Goal: Find specific page/section: Find specific page/section

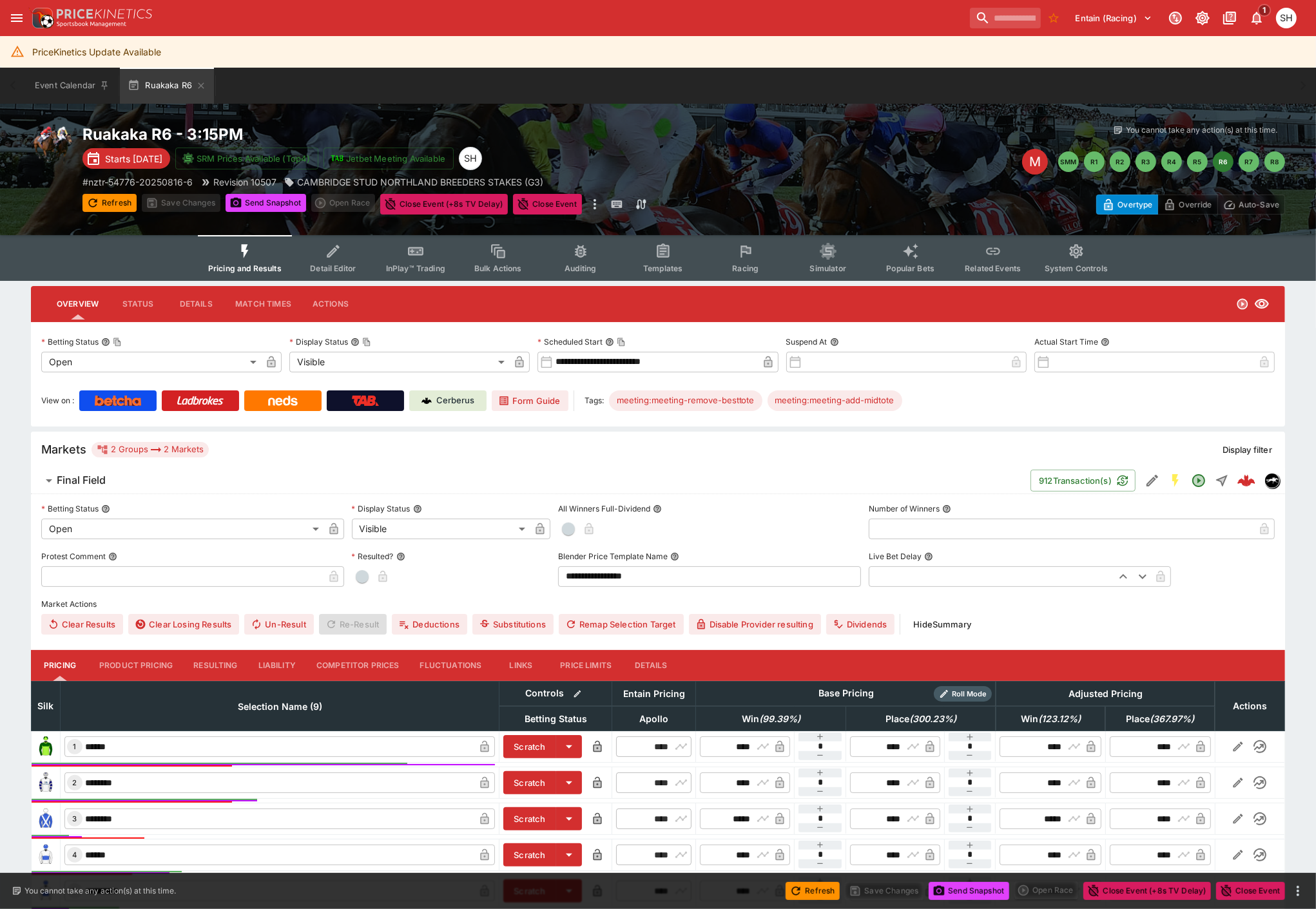
click at [197, 85] on icon "button" at bounding box center [200, 85] width 10 height 10
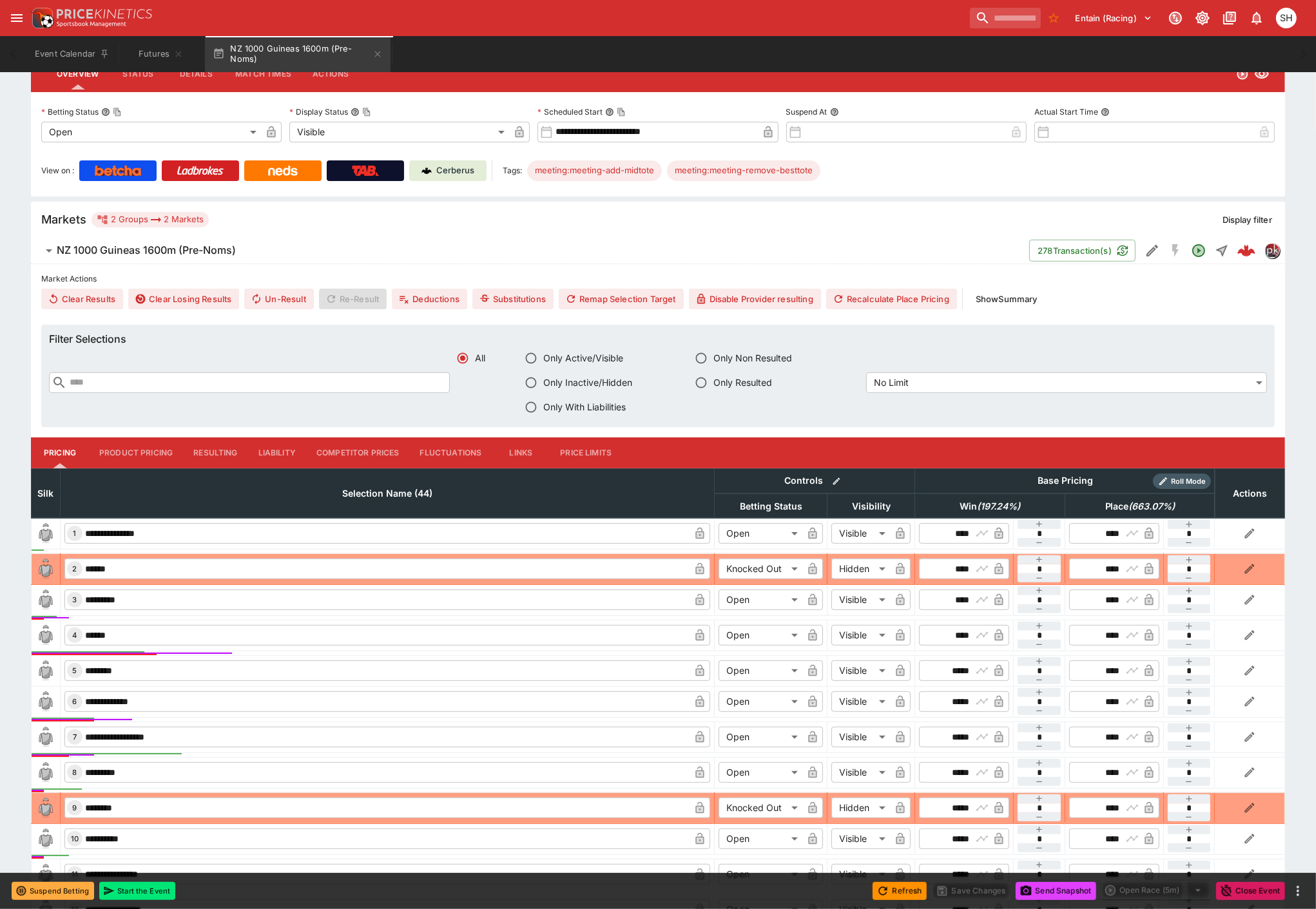
scroll to position [215, 0]
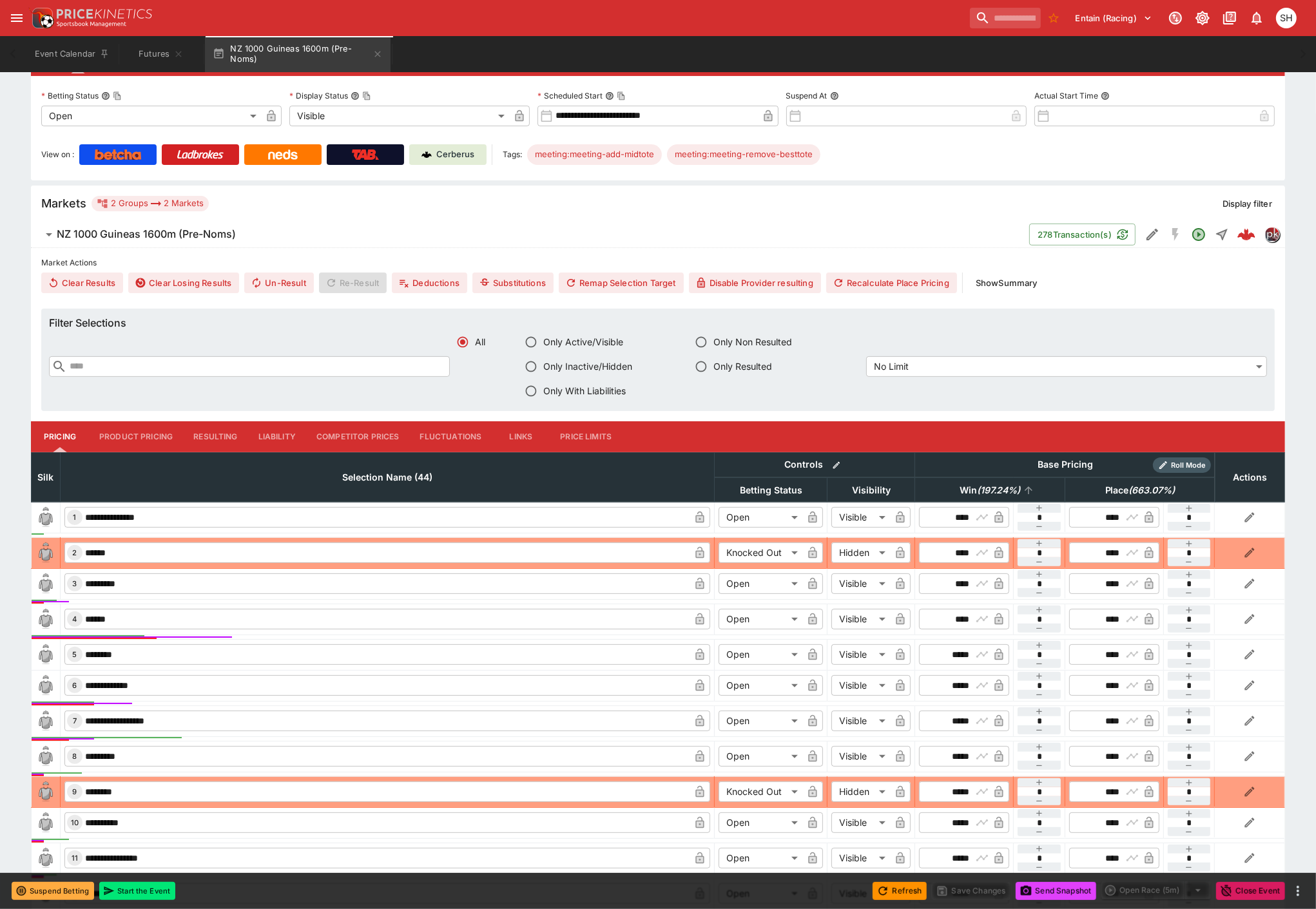
click at [985, 488] on em "( 197.24 %)" at bounding box center [999, 490] width 43 height 15
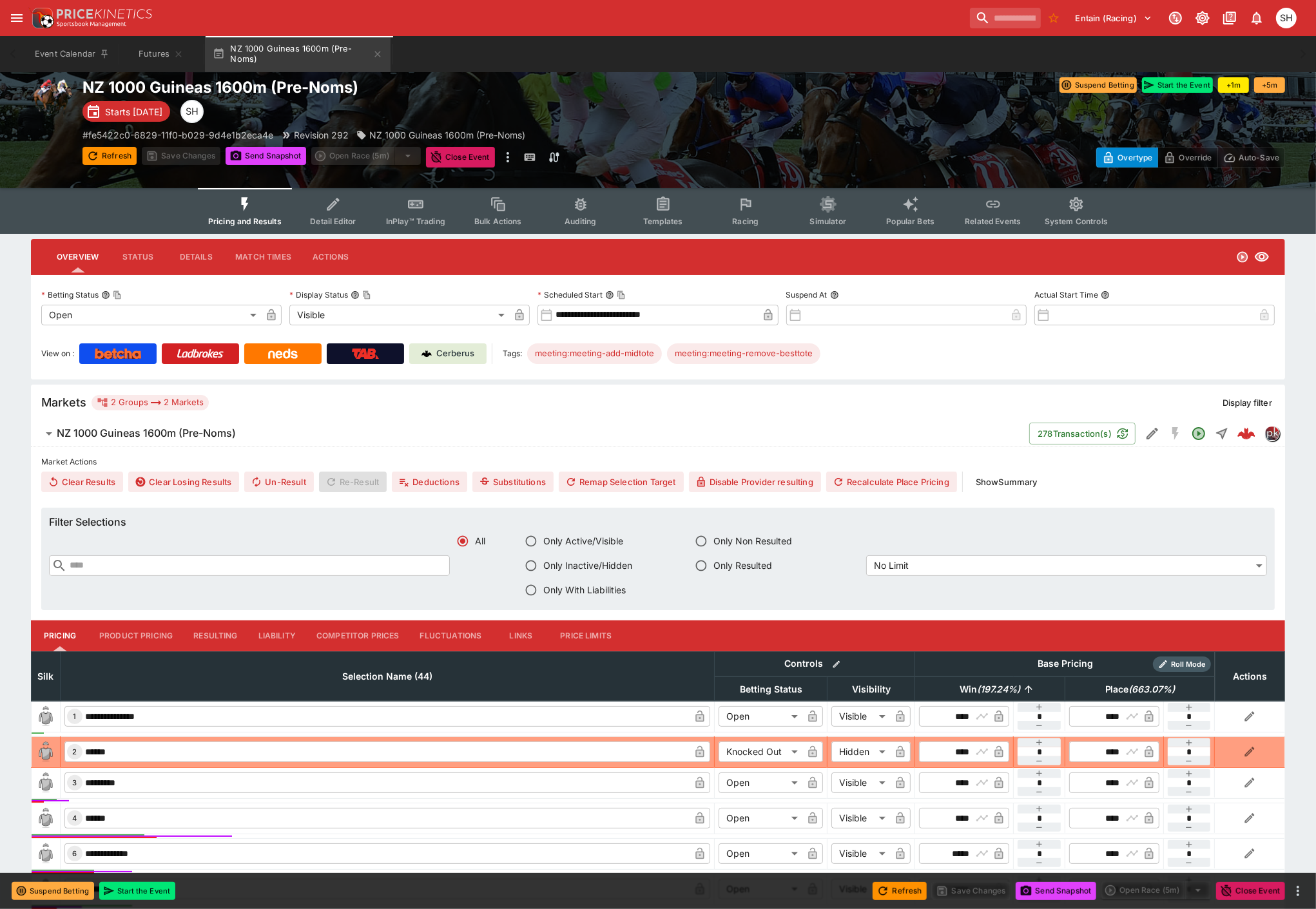
scroll to position [0, 0]
